Goal: Use online tool/utility: Utilize a website feature to perform a specific function

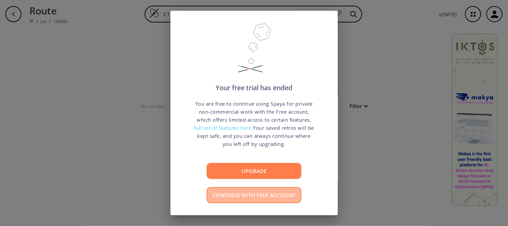
click at [256, 199] on button "Continue with free account" at bounding box center [254, 195] width 95 height 16
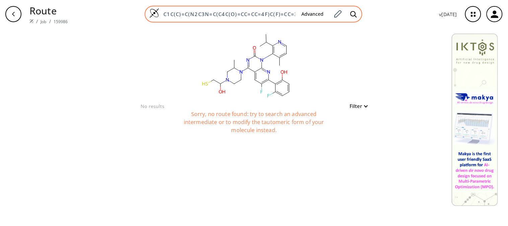
click at [288, 14] on input "C1C(C)=C(N2C3N=C(C4C(O)=CC=CC=4F)C(F)=CC=3C(N3C(C)CN(C(O)CS)CC3)=NC2=O)C(C(C)C)…" at bounding box center [228, 14] width 137 height 7
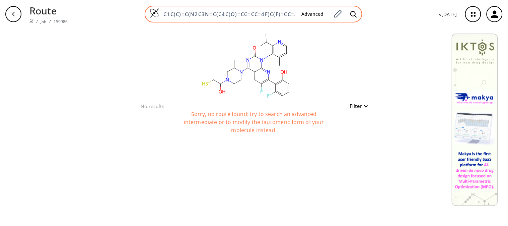
click at [288, 14] on input "C1C(C)=C(N2C3N=C(C4C(O)=CC=CC=4F)C(F)=CC=3C(N3C(C)CN(C(O)CS)CC3)=NC2=O)C(C(C)C)…" at bounding box center [228, 14] width 137 height 7
paste input "Larbi@021988"
drag, startPoint x: 204, startPoint y: 12, endPoint x: 164, endPoint y: 15, distance: 40.3
click at [164, 15] on input "Larbi@021988" at bounding box center [228, 14] width 137 height 7
paste input "O=CCc1nc(/N=N/C)cc2c1cc1N=CCc1c2"
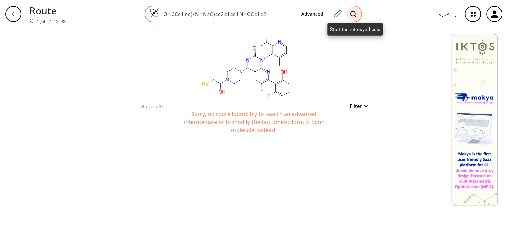
type input "O=CCc1nc(/N=N/C)cc2c1cc1N=CCc1c2"
click at [355, 14] on icon at bounding box center [354, 14] width 7 height 7
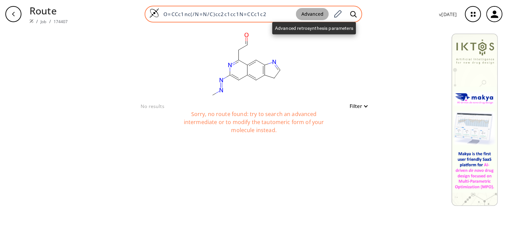
click at [319, 12] on button "Advanced" at bounding box center [312, 14] width 33 height 12
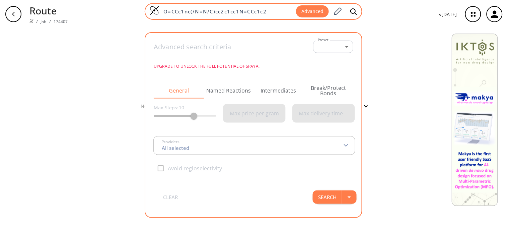
type input "All selected"
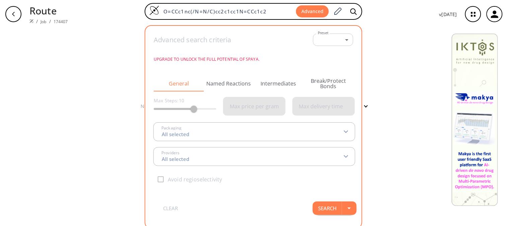
click at [347, 130] on icon at bounding box center [346, 131] width 5 height 3
click at [329, 207] on button "Search" at bounding box center [327, 207] width 29 height 13
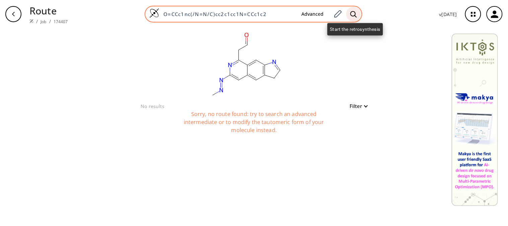
click at [355, 13] on icon at bounding box center [354, 14] width 7 height 7
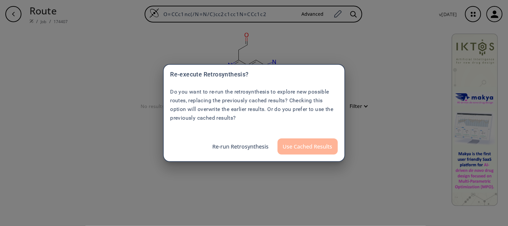
click at [316, 147] on button "Use Cached Results" at bounding box center [308, 146] width 60 height 16
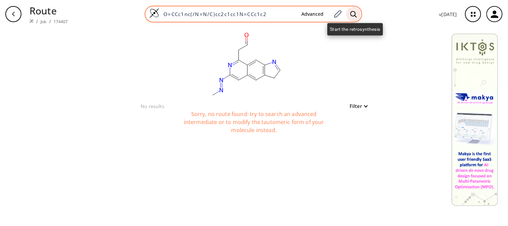
click at [354, 11] on icon at bounding box center [354, 14] width 6 height 6
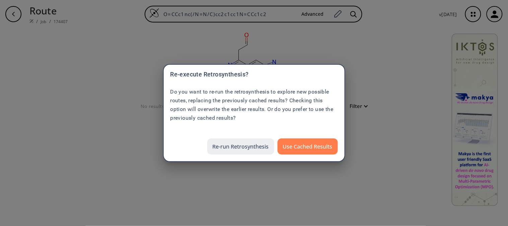
click at [251, 146] on button "Re-run Retrosynthesis" at bounding box center [240, 146] width 67 height 16
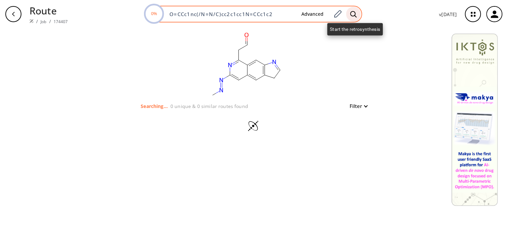
click at [353, 13] on icon at bounding box center [354, 14] width 7 height 7
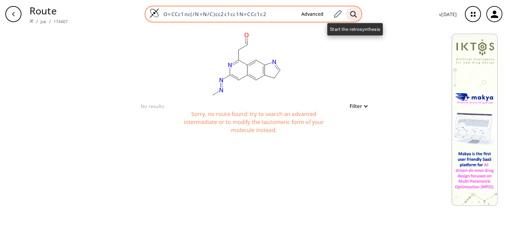
click at [353, 14] on icon at bounding box center [354, 14] width 6 height 6
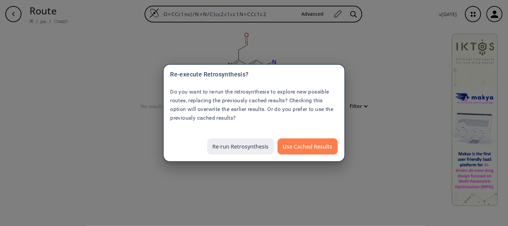
click at [252, 145] on button "Re-run Retrosynthesis" at bounding box center [240, 146] width 67 height 16
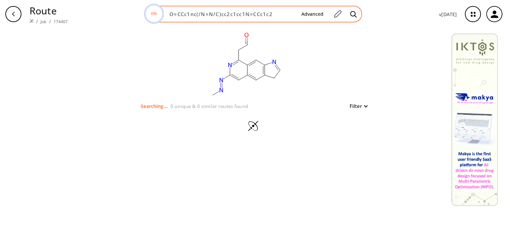
click at [280, 13] on input "O=CCc1nc(/N=N/C)cc2c1cc1N=CCc1c2" at bounding box center [231, 14] width 131 height 7
type input "O=CCc1nc(/N=N/C)cc2c1cc1N"
click at [356, 11] on icon at bounding box center [354, 14] width 7 height 7
click at [354, 12] on icon at bounding box center [354, 14] width 7 height 7
click at [277, 13] on input "O=CCc1nc(/N=N/C)cc2c1cc1N" at bounding box center [231, 14] width 131 height 7
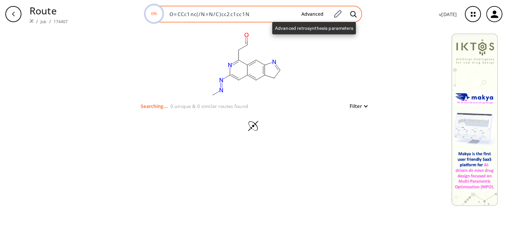
click at [312, 13] on button "Advanced" at bounding box center [312, 14] width 33 height 12
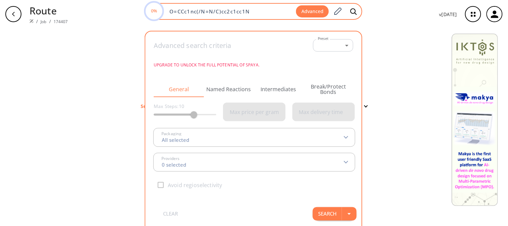
type input "All selected"
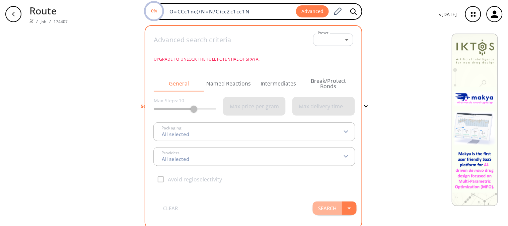
click at [336, 208] on button "Search" at bounding box center [327, 207] width 29 height 13
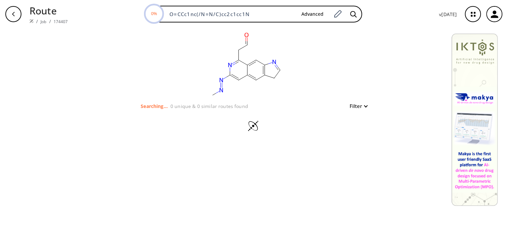
click at [483, 54] on img at bounding box center [475, 120] width 46 height 172
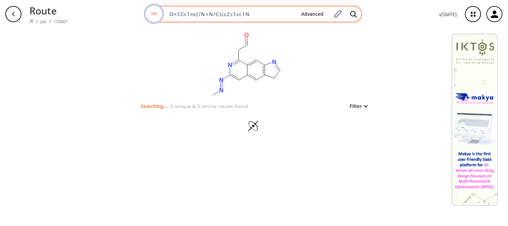
click at [260, 18] on div "0% O=CCc1nc(/N=N/C)cc2c1cc1N Advanced" at bounding box center [254, 14] width 218 height 17
drag, startPoint x: 250, startPoint y: 16, endPoint x: 167, endPoint y: 15, distance: 83.5
click at [167, 15] on input "O=CCc1nc(/N=N/C)cc2c1cc1N" at bounding box center [231, 14] width 131 height 7
paste input "NNC(=O)CSc1nc2ccccc2[nH]1"
type input "NNC(=O)CSc1nc2ccccc2[nH]1"
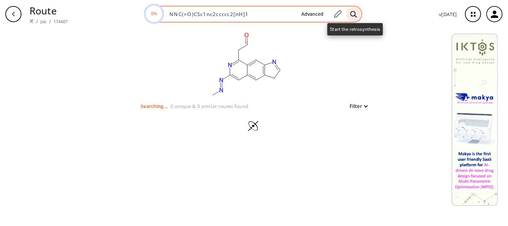
click at [356, 12] on icon at bounding box center [354, 14] width 7 height 7
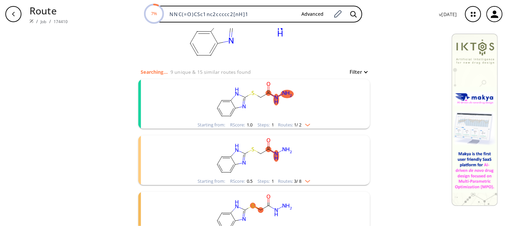
scroll to position [33, 0]
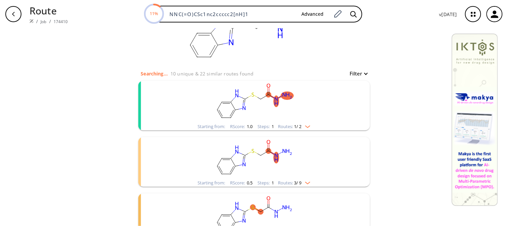
click at [195, 100] on rect "clusters" at bounding box center [254, 102] width 174 height 42
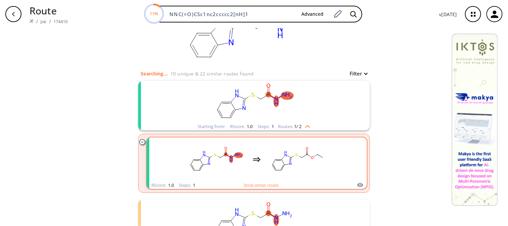
click at [165, 146] on div "clusters" at bounding box center [257, 159] width 221 height 44
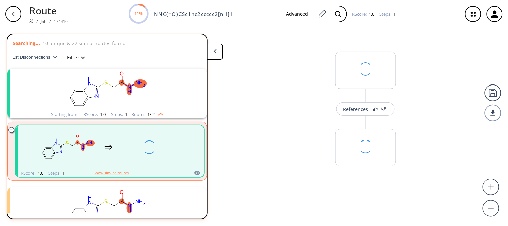
scroll to position [14, 0]
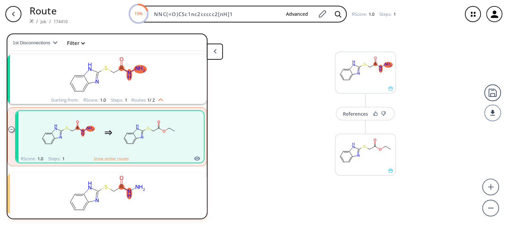
drag, startPoint x: 426, startPoint y: 94, endPoint x: 422, endPoint y: 168, distance: 73.8
click at [422, 168] on div "References More routes from here" at bounding box center [254, 124] width 508 height 192
drag, startPoint x: 422, startPoint y: 168, endPoint x: 434, endPoint y: 89, distance: 79.2
click at [434, 89] on div "References More routes from here" at bounding box center [254, 124] width 508 height 192
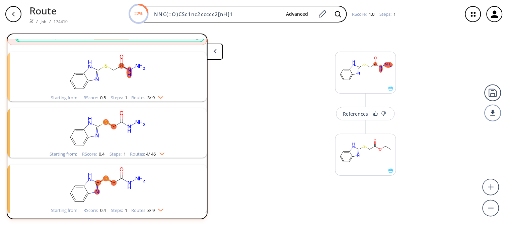
scroll to position [134, 0]
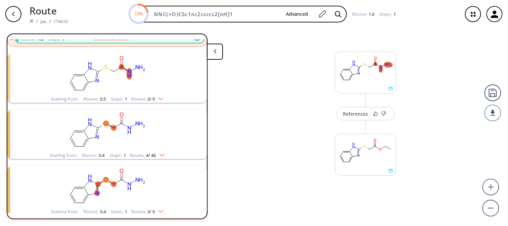
click at [123, 69] on icon "clusters" at bounding box center [125, 69] width 8 height 6
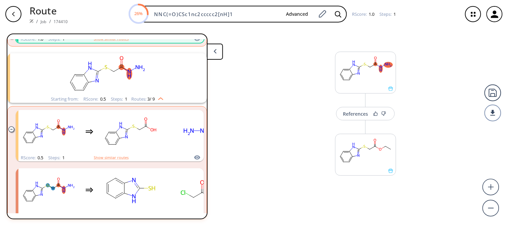
click at [254, 125] on div "References More routes from here" at bounding box center [254, 124] width 508 height 192
click at [362, 112] on div "References" at bounding box center [356, 114] width 25 height 4
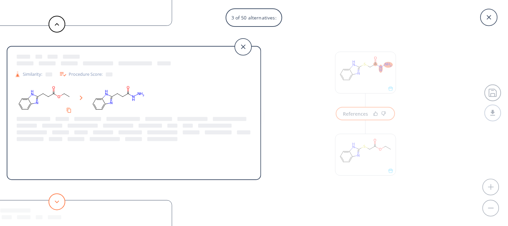
click at [55, 208] on button at bounding box center [57, 201] width 17 height 17
click at [279, 143] on div "5 of 50 alternatives: Similarity: Procedure Score: Similarity: Procedure Score:…" at bounding box center [254, 113] width 508 height 226
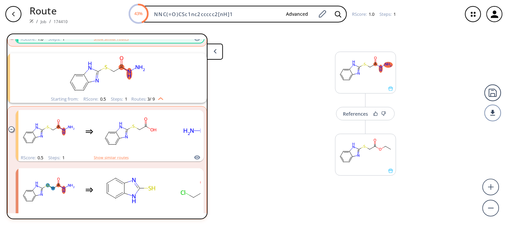
click at [216, 49] on polygon at bounding box center [215, 51] width 3 height 4
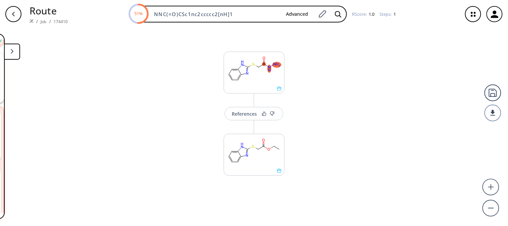
drag, startPoint x: 310, startPoint y: 212, endPoint x: 185, endPoint y: 215, distance: 125.0
click at [185, 215] on div "References More routes from here" at bounding box center [254, 124] width 508 height 192
drag, startPoint x: 185, startPoint y: 215, endPoint x: 370, endPoint y: 196, distance: 186.0
click at [370, 196] on div "References More routes from here" at bounding box center [254, 124] width 508 height 192
drag, startPoint x: 141, startPoint y: 177, endPoint x: 60, endPoint y: 62, distance: 140.6
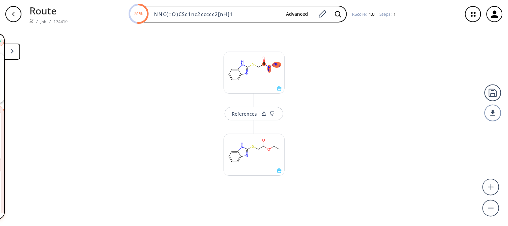
click at [196, 121] on div "References More routes from here" at bounding box center [254, 124] width 508 height 192
click at [15, 55] on button at bounding box center [12, 52] width 16 height 16
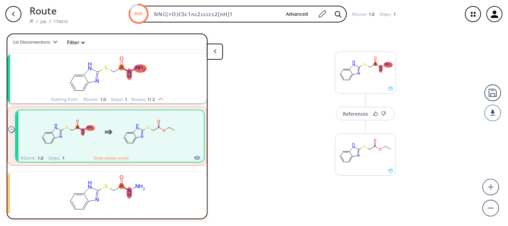
scroll to position [14, 0]
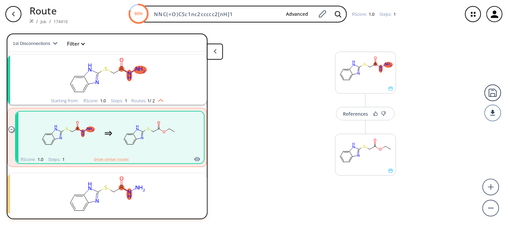
click at [138, 80] on rect "clusters" at bounding box center [107, 76] width 174 height 42
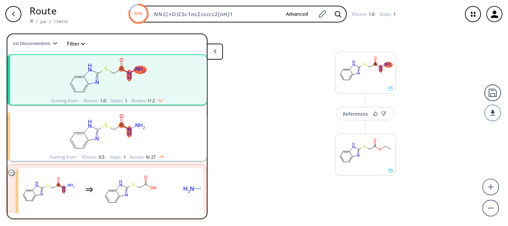
click at [162, 139] on rect "clusters" at bounding box center [107, 132] width 174 height 42
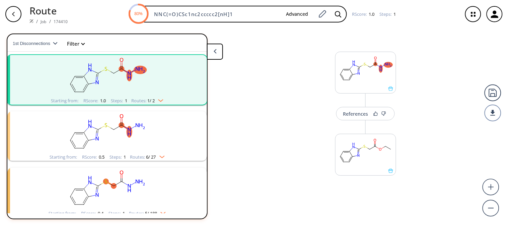
click at [51, 90] on rect "clusters" at bounding box center [107, 76] width 174 height 42
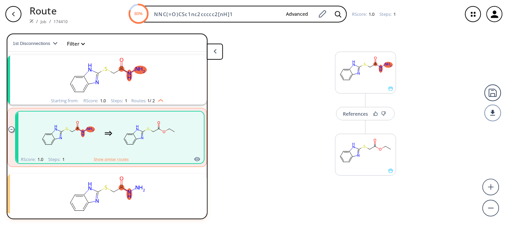
click at [79, 149] on rect "clusters" at bounding box center [68, 134] width 60 height 42
click at [101, 185] on rect "clusters" at bounding box center [107, 195] width 174 height 42
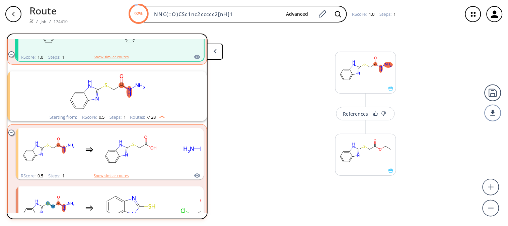
scroll to position [143, 0]
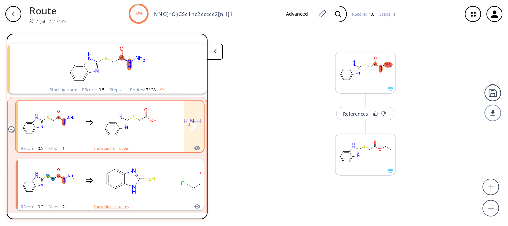
click at [147, 126] on rect "clusters" at bounding box center [130, 123] width 60 height 42
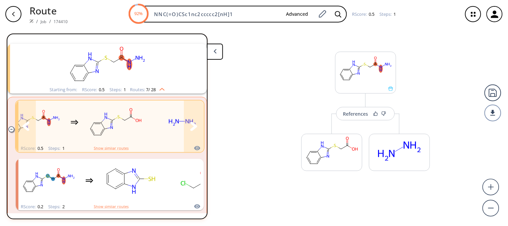
click at [190, 125] on icon "clusters" at bounding box center [193, 126] width 7 height 9
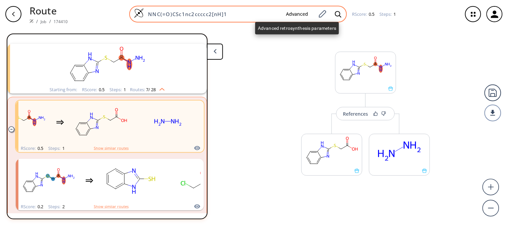
click at [290, 13] on button "Advanced" at bounding box center [297, 14] width 33 height 12
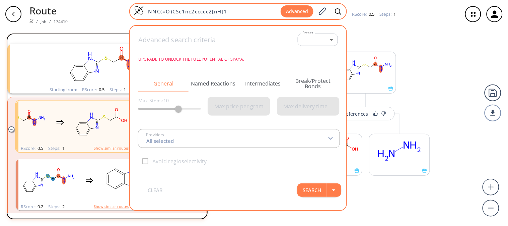
click at [253, 12] on input "NNC(=O)CSc1nc2ccccc2[nH]1" at bounding box center [212, 11] width 137 height 7
type input "All selected"
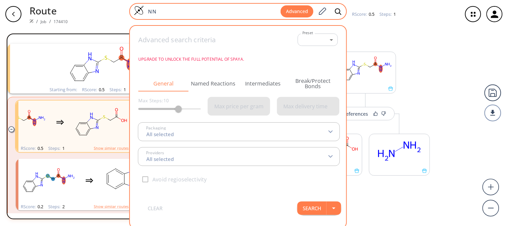
type input "N"
paste input "O=CCc1nc(/N=N/C)cc2c1cc1N=CCc1c2"
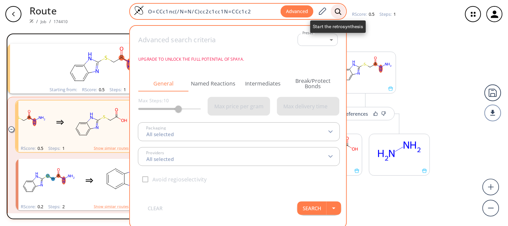
type input "O=CCc1nc(/N=N/C)cc2c1cc1N=CCc1c2"
click at [336, 15] on div at bounding box center [338, 11] width 15 height 15
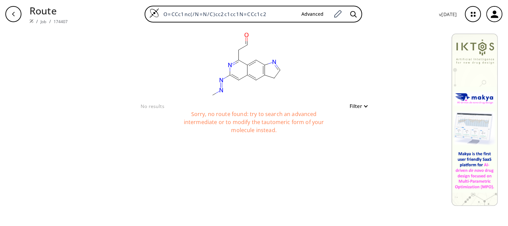
click at [366, 106] on button "Filter" at bounding box center [356, 106] width 21 height 5
click at [359, 134] on span "9" at bounding box center [357, 134] width 45 height 10
type input "6"
drag, startPoint x: 359, startPoint y: 134, endPoint x: 350, endPoint y: 134, distance: 9.0
click at [350, 134] on span "6" at bounding box center [350, 134] width 7 height 7
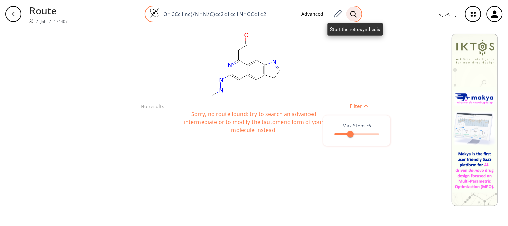
click at [355, 9] on div at bounding box center [354, 14] width 15 height 15
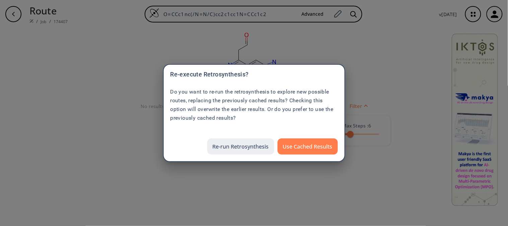
click at [260, 149] on button "Re-run Retrosynthesis" at bounding box center [240, 146] width 67 height 16
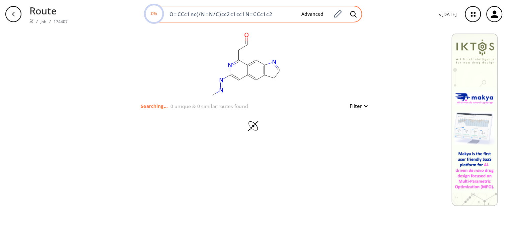
click at [276, 15] on input "O=CCc1nc(/N=N/C)cc2c1cc1N=CCc1c2" at bounding box center [231, 14] width 131 height 7
drag, startPoint x: 276, startPoint y: 15, endPoint x: 173, endPoint y: 17, distance: 103.2
click at [173, 17] on input "O=CCc1nc(/N=N/C)cc2c1cc1N=CCc1c2" at bounding box center [231, 14] width 131 height 7
type input "O"
drag, startPoint x: 175, startPoint y: 15, endPoint x: 169, endPoint y: 14, distance: 6.1
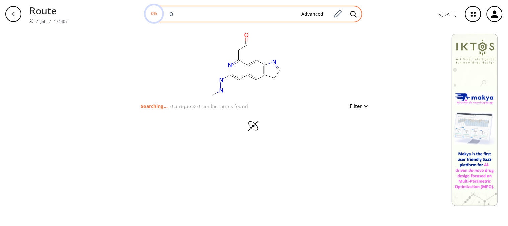
click at [169, 14] on input "O" at bounding box center [231, 14] width 131 height 7
paste input "Oc1cccc2c1cc1CC=Nc1c2"
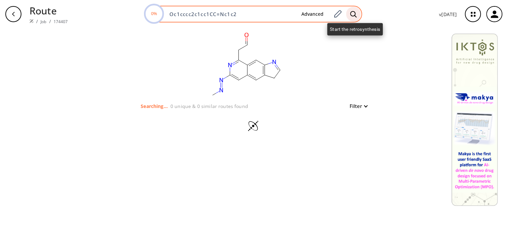
type input "Oc1cccc2c1cc1CC=Nc1c2"
click at [351, 10] on div at bounding box center [354, 14] width 15 height 15
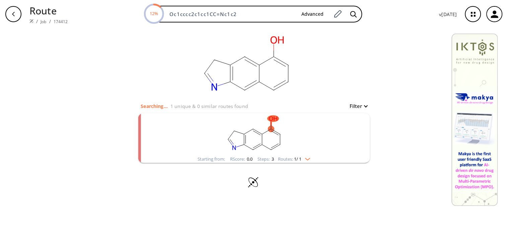
click at [283, 137] on rect "clusters" at bounding box center [254, 134] width 174 height 42
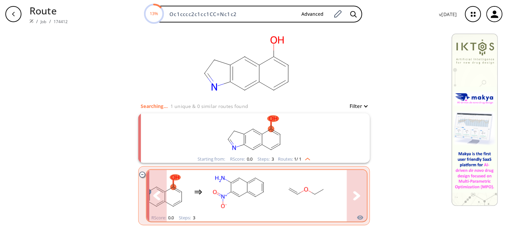
click at [356, 180] on button "clusters" at bounding box center [357, 196] width 20 height 52
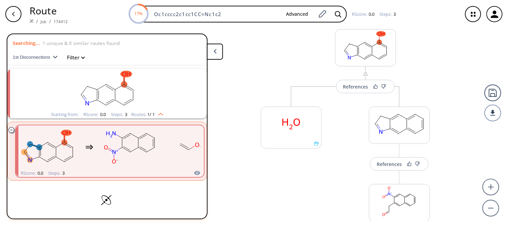
scroll to position [23, 0]
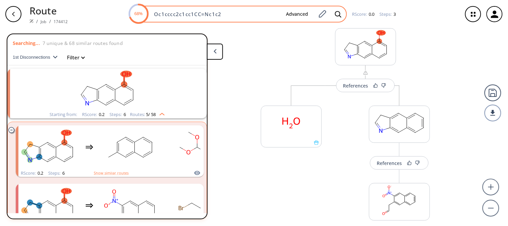
drag, startPoint x: 222, startPoint y: 13, endPoint x: 146, endPoint y: 13, distance: 75.4
click at [146, 13] on div "68% Oc1cccc2c1cc1CC=Nc1c2 Advanced" at bounding box center [238, 14] width 218 height 17
paste input "C=CCc1nc(/N=N/C)c(c2c1cc1CC=Nc1c2)O"
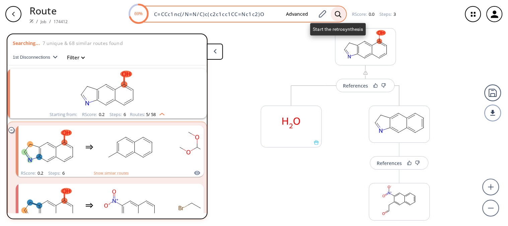
type input "C=CCc1nc(/N=N/C)c(c2c1cc1CC=Nc1c2)O"
click at [337, 13] on icon at bounding box center [338, 14] width 7 height 7
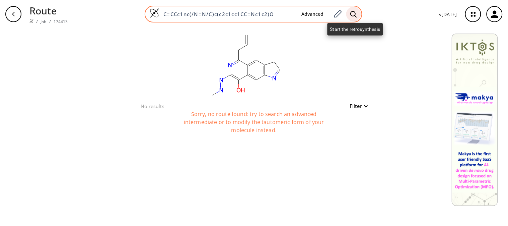
click at [354, 14] on icon at bounding box center [354, 14] width 7 height 7
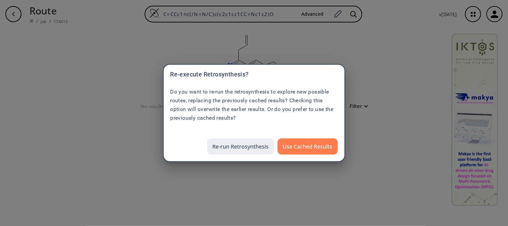
click at [263, 145] on button "Re-run Retrosynthesis" at bounding box center [240, 146] width 67 height 16
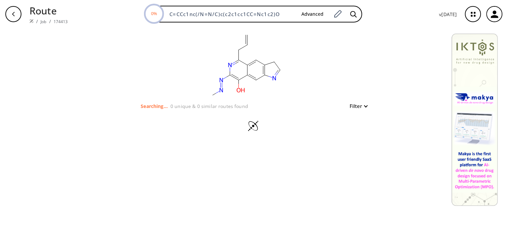
click at [472, 15] on icon "button" at bounding box center [474, 14] width 4 height 4
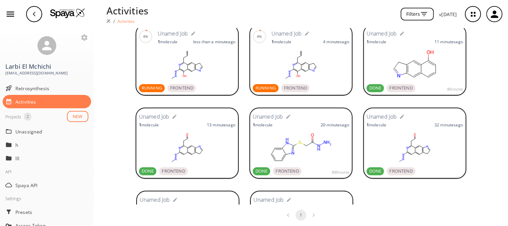
scroll to position [42, 0]
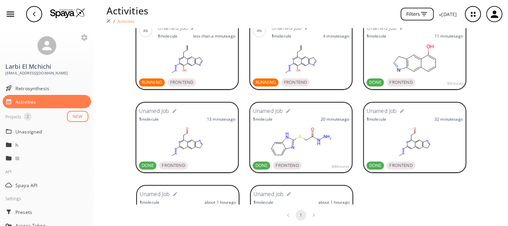
click at [182, 153] on rect at bounding box center [187, 142] width 97 height 34
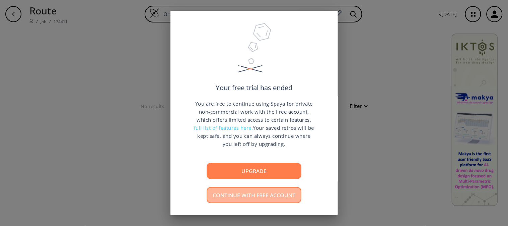
click at [246, 197] on button "Continue with free account" at bounding box center [254, 195] width 95 height 16
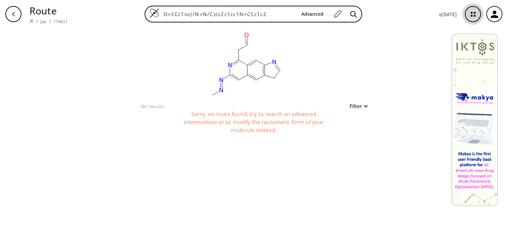
click at [473, 17] on icon "button" at bounding box center [474, 14] width 18 height 18
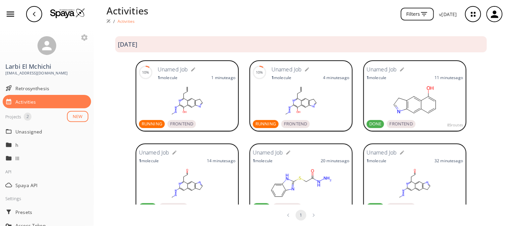
click at [396, 111] on ellipse at bounding box center [398, 111] width 5 height 5
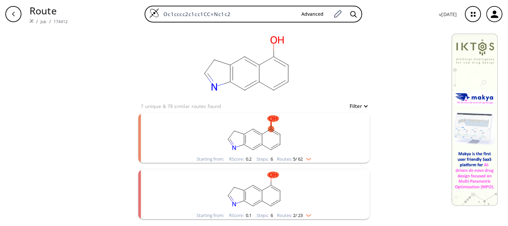
click at [471, 15] on icon "button" at bounding box center [474, 14] width 18 height 18
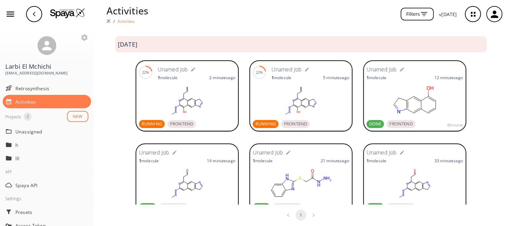
click at [71, 115] on button "NEW" at bounding box center [77, 116] width 21 height 11
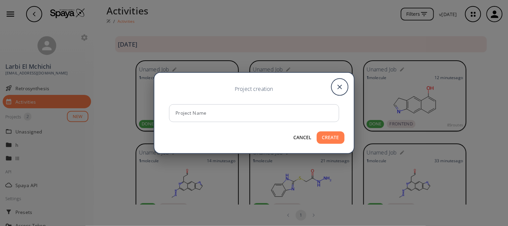
click at [343, 86] on icon "close" at bounding box center [339, 87] width 17 height 17
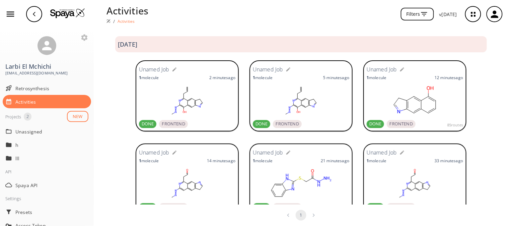
click at [180, 103] on rect at bounding box center [187, 101] width 97 height 34
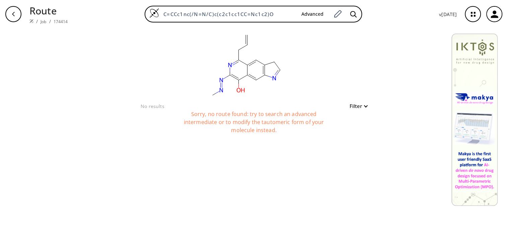
click at [202, 113] on div "Sorry, no route found: try to search an advanced intermediate or to modify the …" at bounding box center [255, 127] width 168 height 34
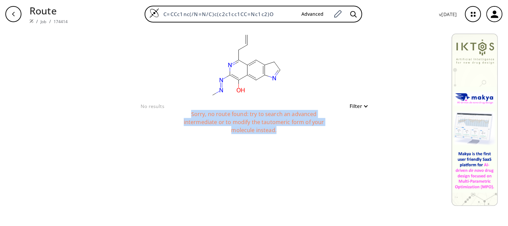
drag, startPoint x: 193, startPoint y: 113, endPoint x: 282, endPoint y: 128, distance: 90.0
click at [282, 128] on div "Sorry, no route found: try to search an advanced intermediate or to modify the …" at bounding box center [255, 127] width 168 height 34
copy div "Sorry, no route found: try to search an advanced intermediate or to modify the …"
